Goal: Navigation & Orientation: Find specific page/section

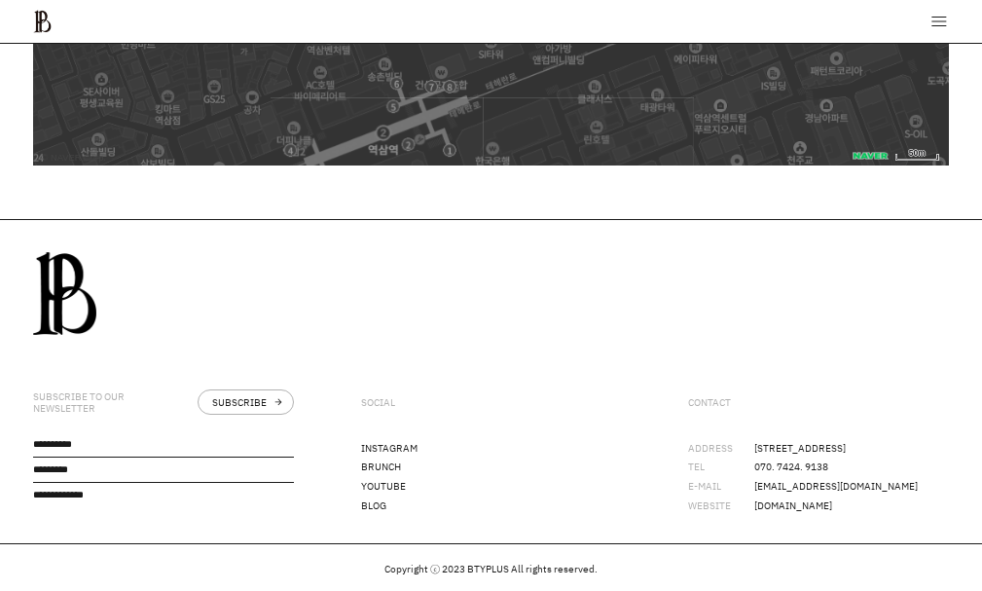
scroll to position [1007, 0]
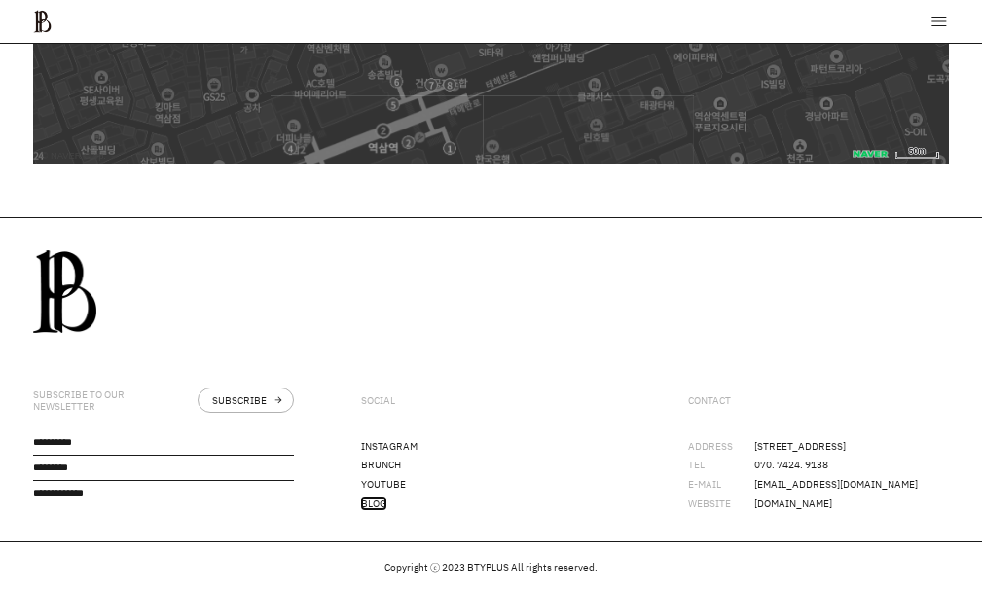
drag, startPoint x: 375, startPoint y: 498, endPoint x: 362, endPoint y: 484, distance: 18.6
click at [372, 498] on link "BLOG" at bounding box center [373, 503] width 25 height 14
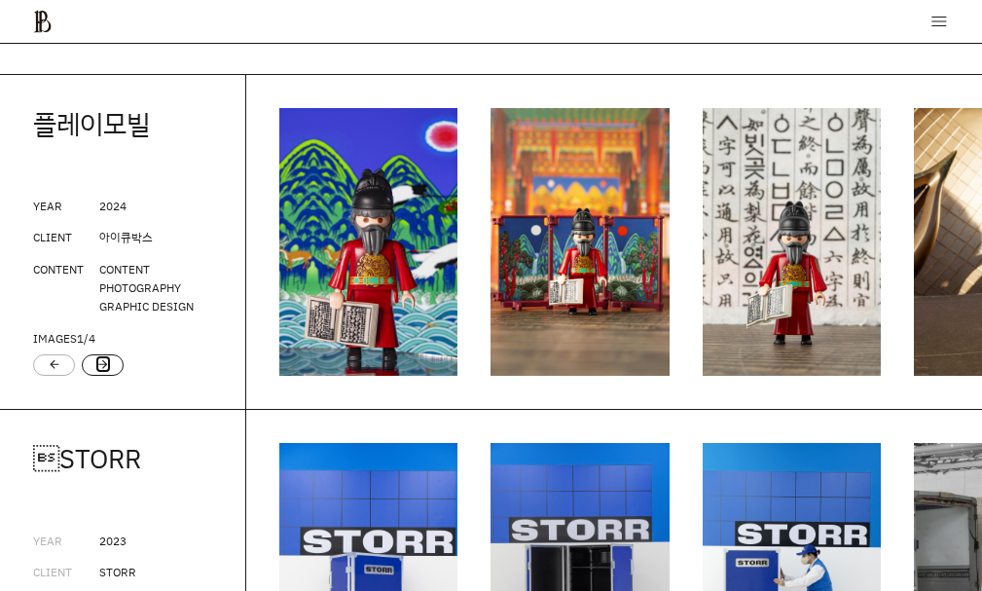
click at [99, 368] on link "arrow_forward" at bounding box center [103, 364] width 14 height 16
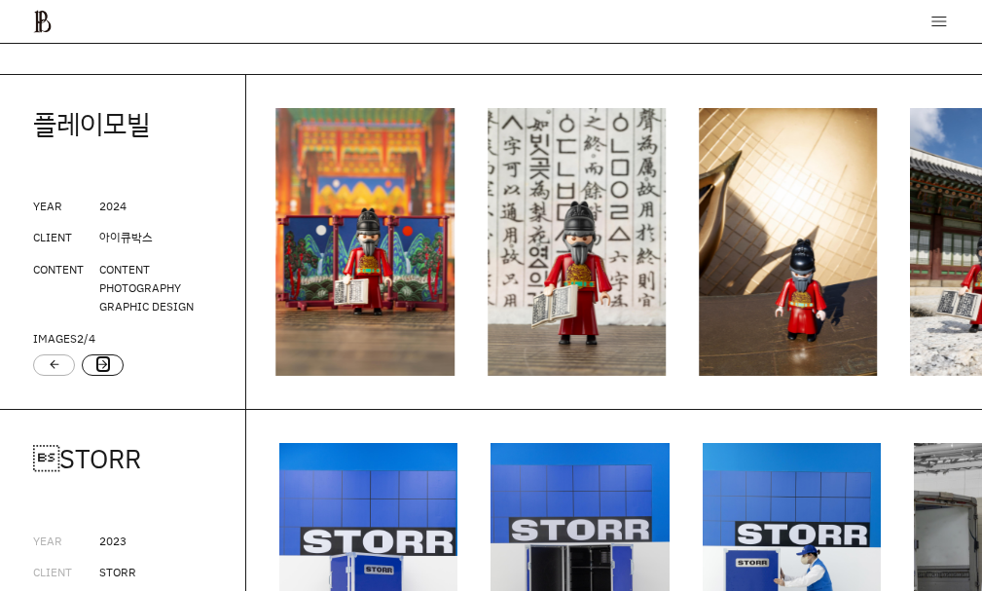
click at [99, 368] on link "arrow_forward" at bounding box center [103, 364] width 14 height 16
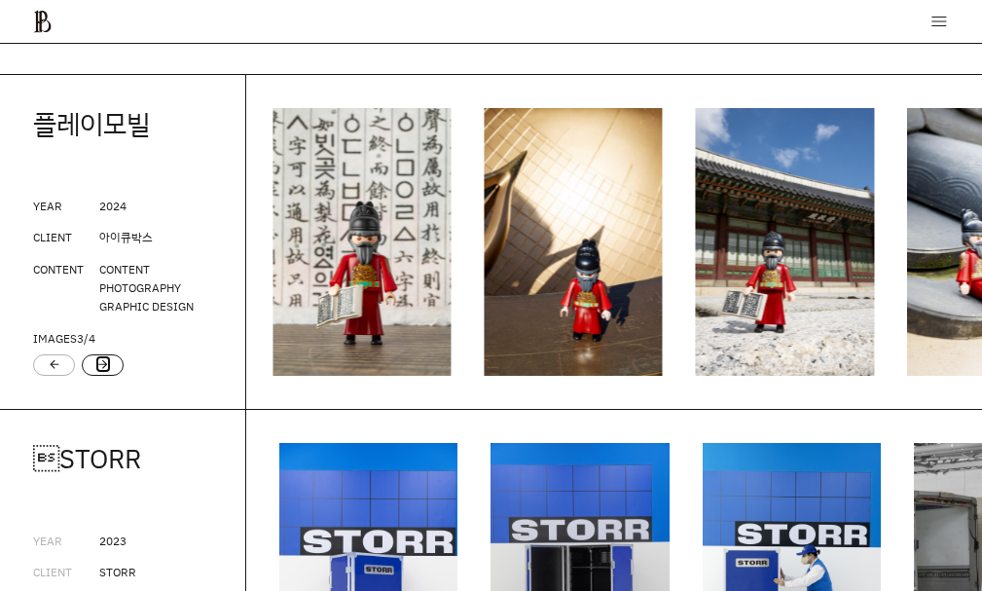
click at [99, 368] on link "arrow_forward" at bounding box center [103, 364] width 14 height 16
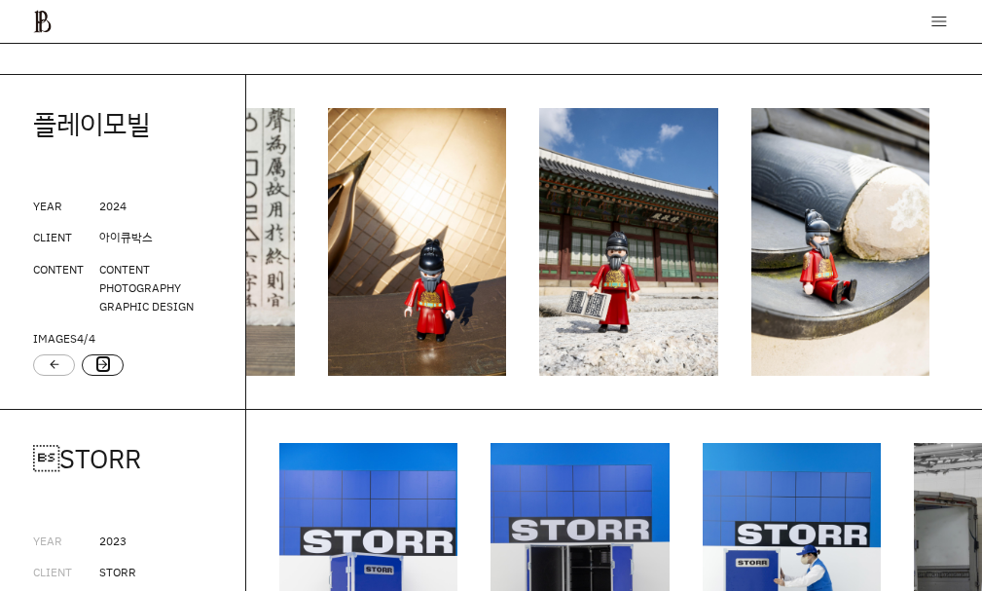
click at [99, 368] on link "arrow_forward" at bounding box center [103, 364] width 14 height 16
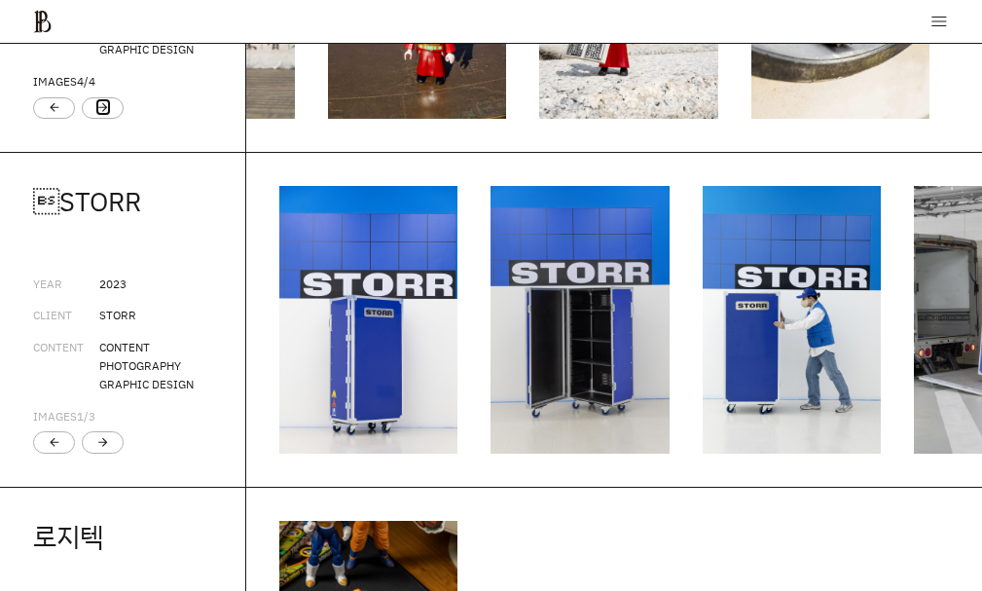
scroll to position [2140, 0]
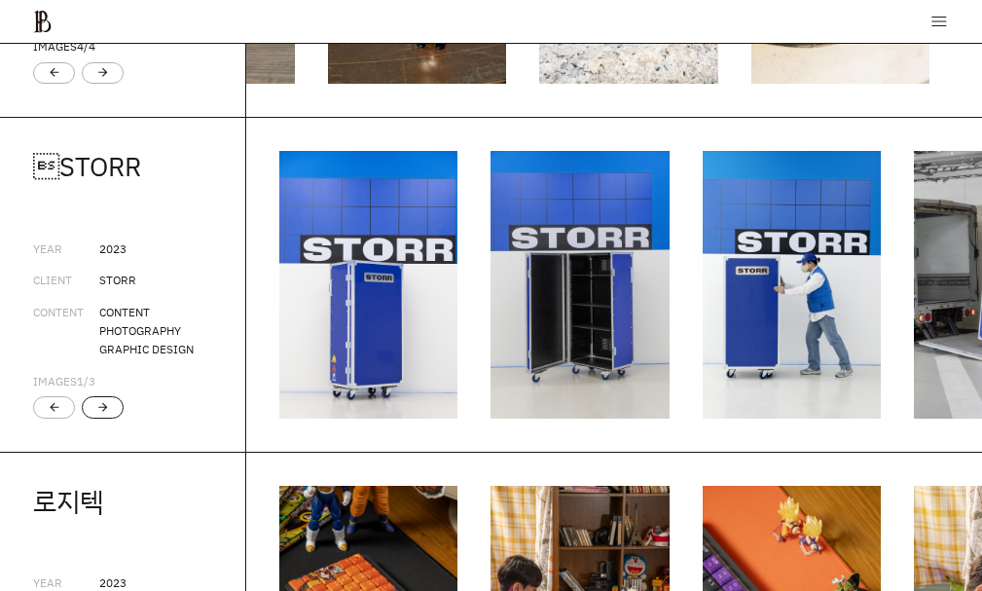
click at [116, 417] on div "arrow_forward" at bounding box center [103, 406] width 42 height 21
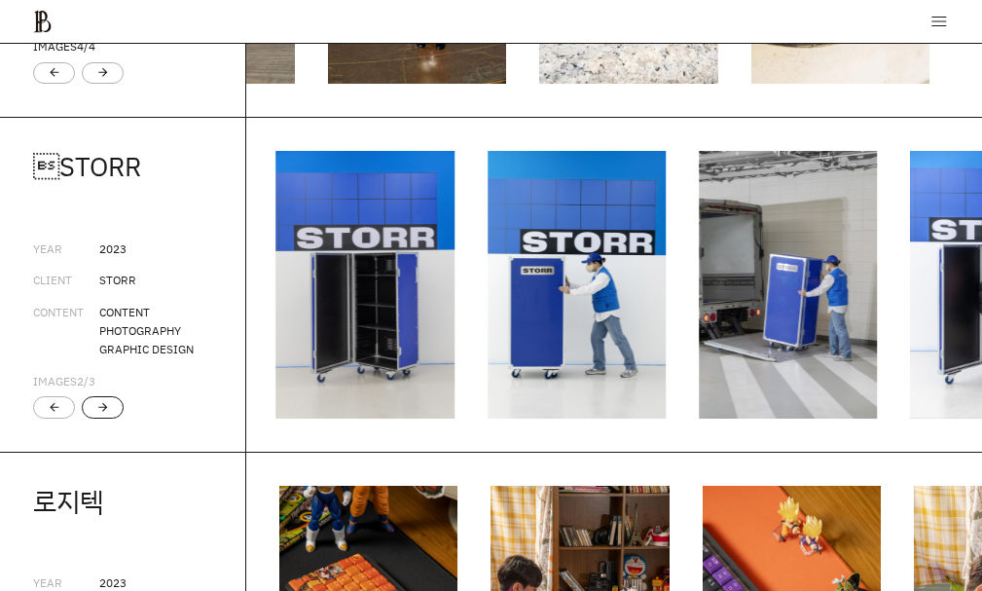
click at [116, 417] on div "arrow_forward" at bounding box center [103, 406] width 42 height 21
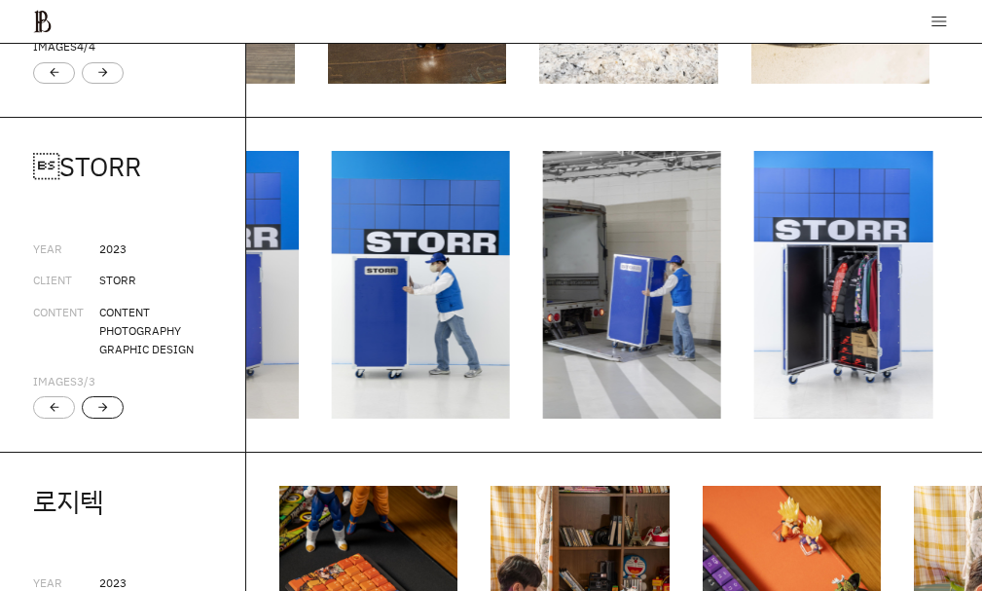
click at [116, 417] on div "arrow_forward" at bounding box center [103, 406] width 42 height 21
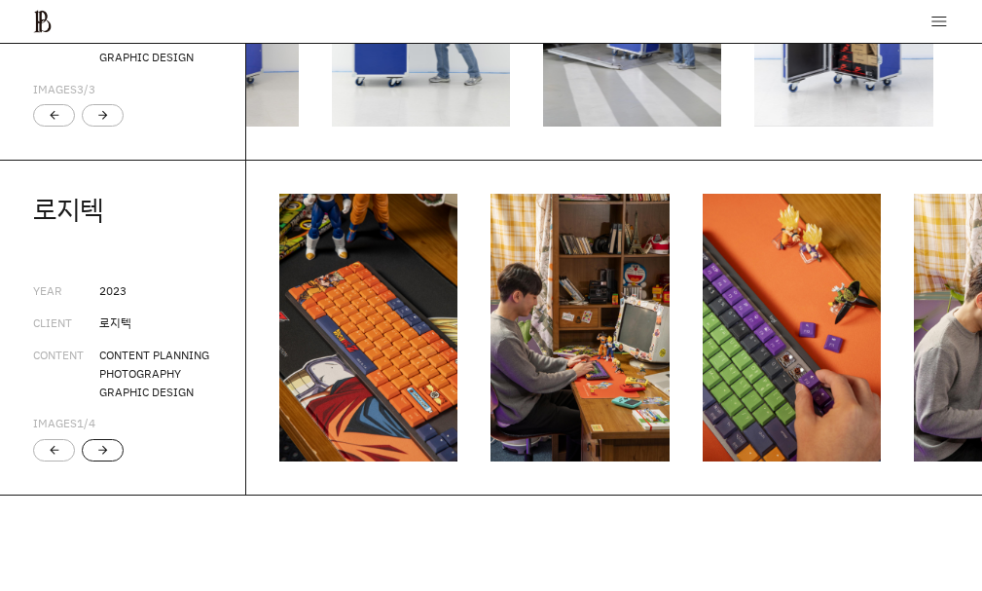
click at [107, 457] on div "arrow_forward" at bounding box center [103, 451] width 14 height 14
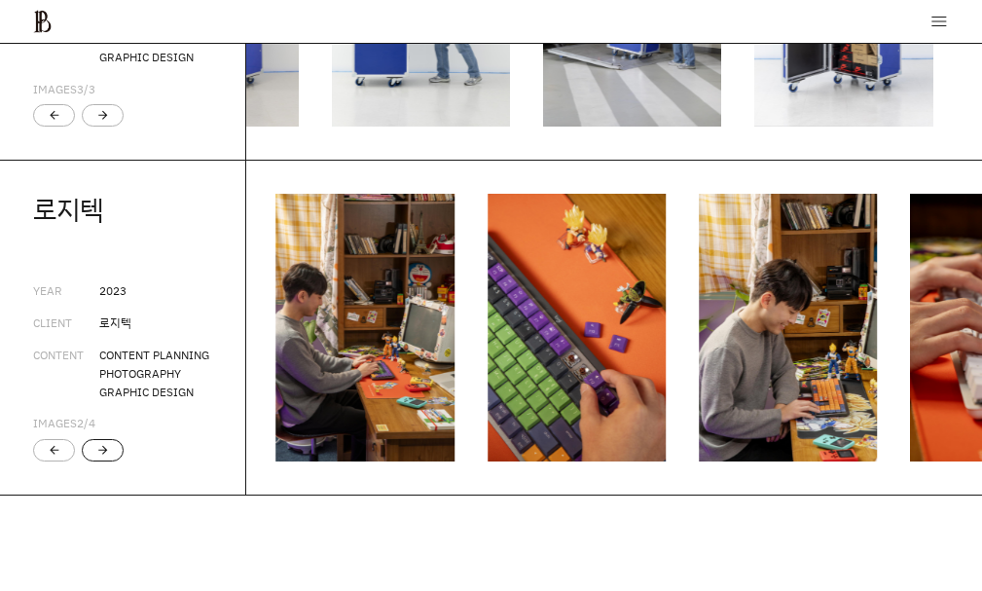
click at [107, 457] on div "arrow_forward" at bounding box center [103, 451] width 14 height 14
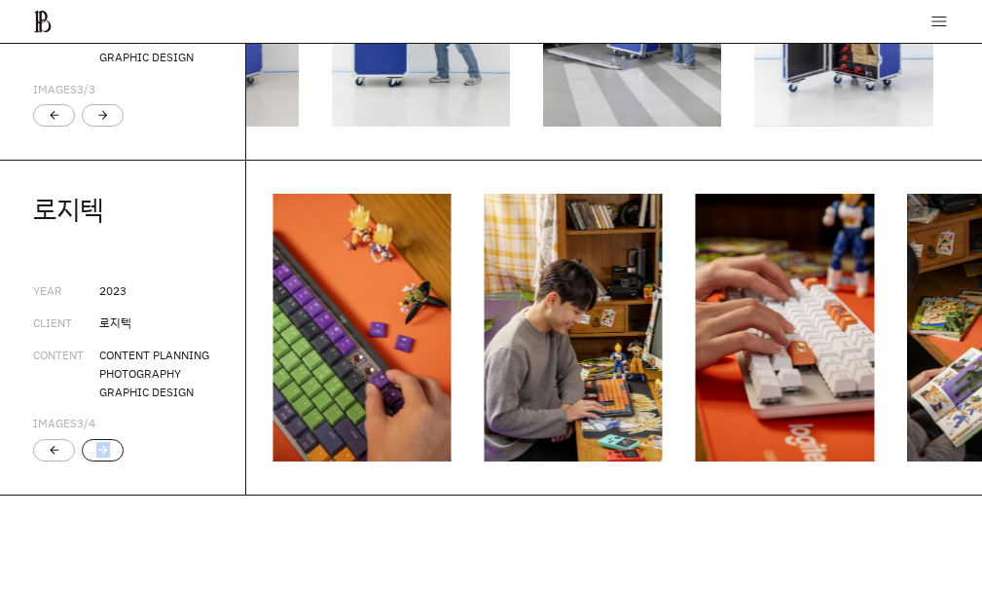
click at [106, 457] on div "arrow_forward" at bounding box center [103, 451] width 14 height 14
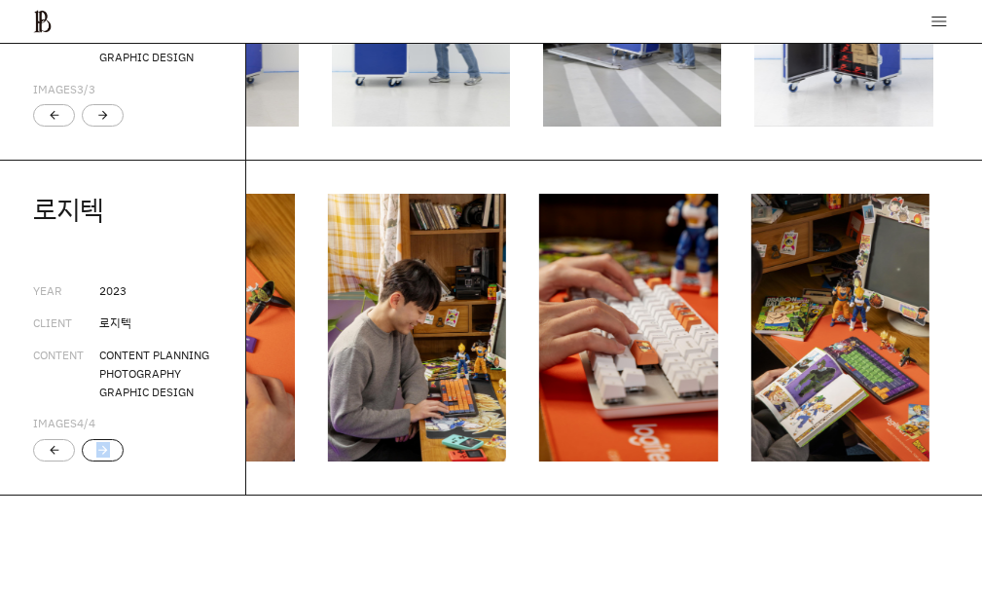
click at [106, 457] on div "arrow_forward" at bounding box center [103, 451] width 14 height 14
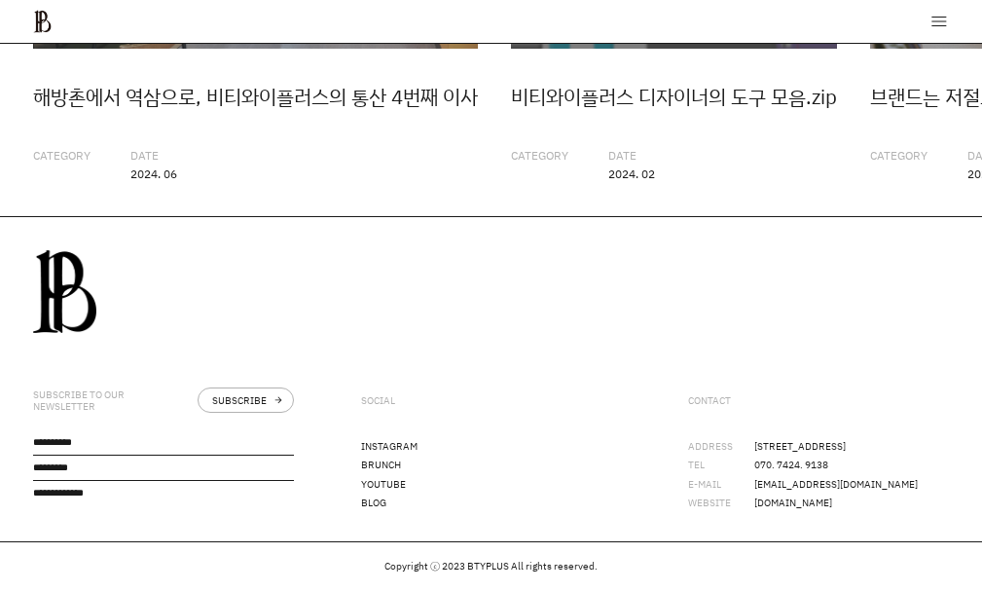
scroll to position [3519, 0]
click at [373, 477] on link "YOUTUBE" at bounding box center [383, 484] width 45 height 14
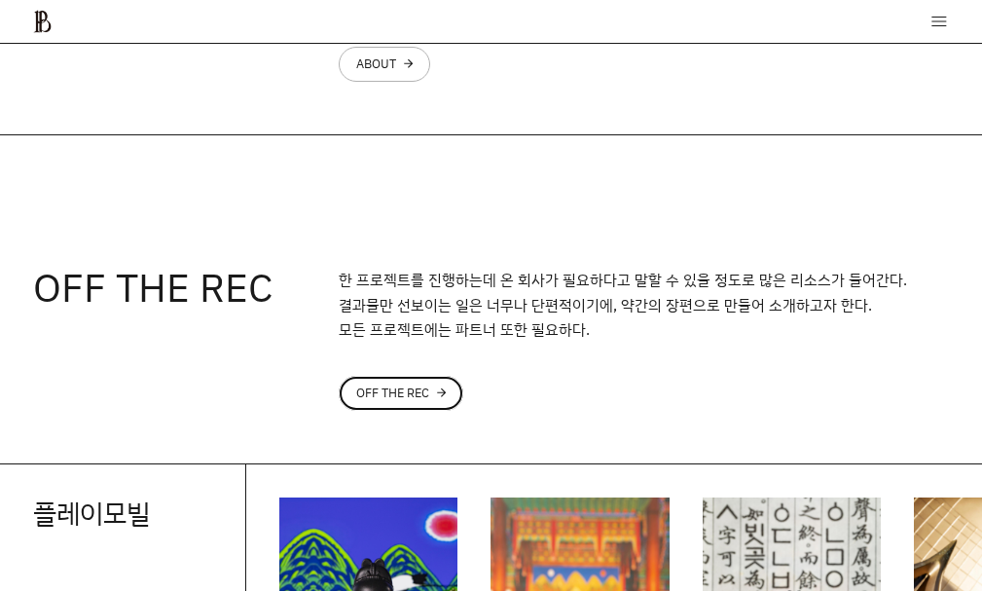
click at [376, 387] on div "OFF THE REC" at bounding box center [392, 393] width 73 height 14
